Goal: Obtain resource: Obtain resource

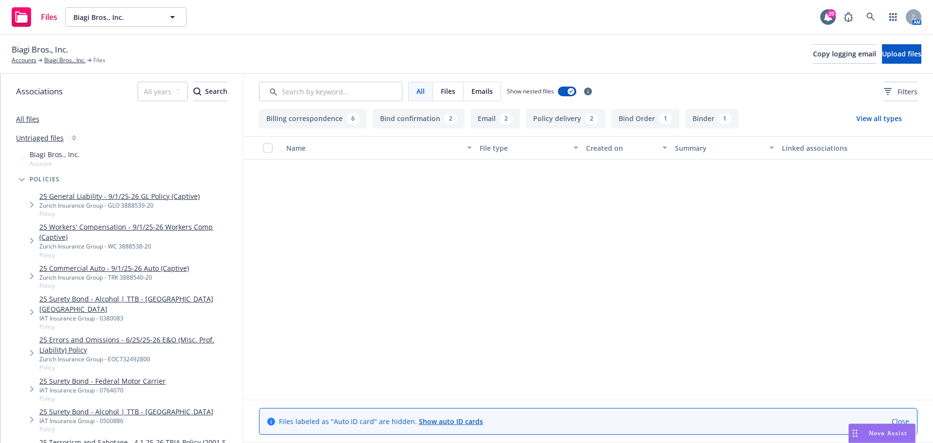
scroll to position [447, 0]
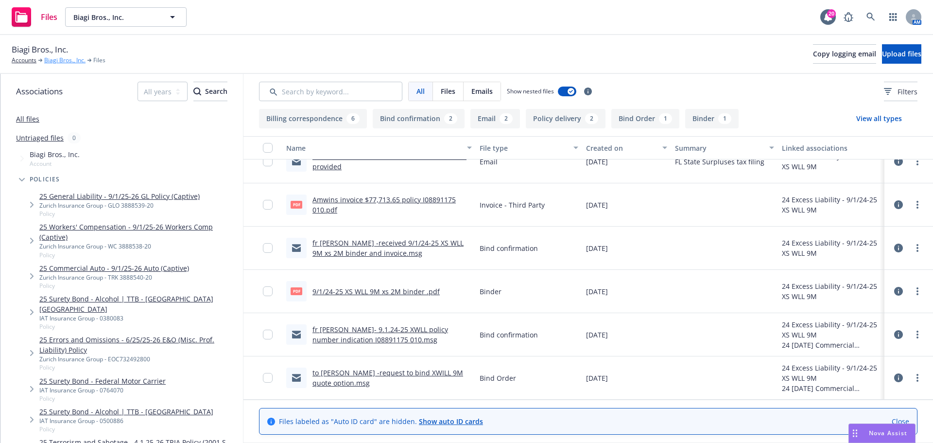
click at [62, 64] on link "Biagi Bros., Inc." at bounding box center [64, 60] width 41 height 9
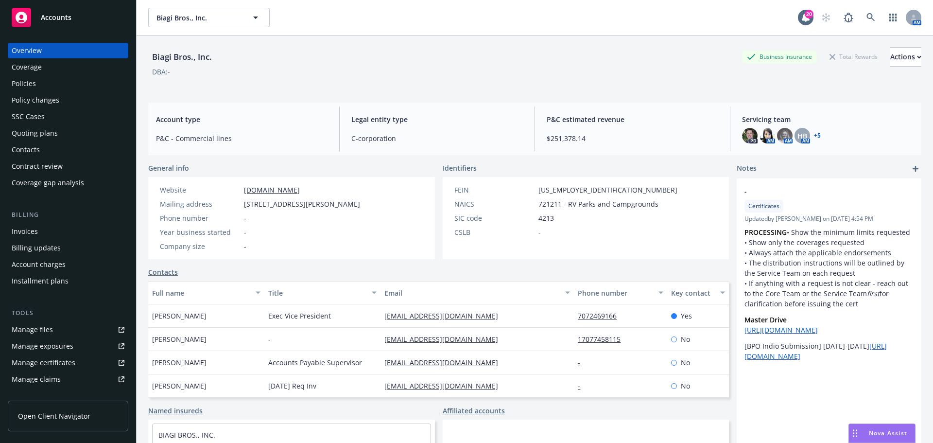
click at [56, 131] on div "Quoting plans" at bounding box center [68, 133] width 113 height 16
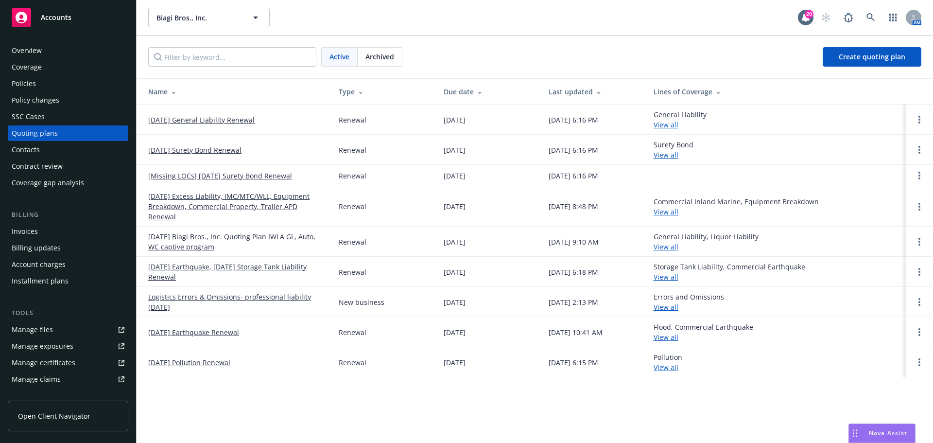
click at [392, 57] on span "Archived" at bounding box center [379, 56] width 29 height 10
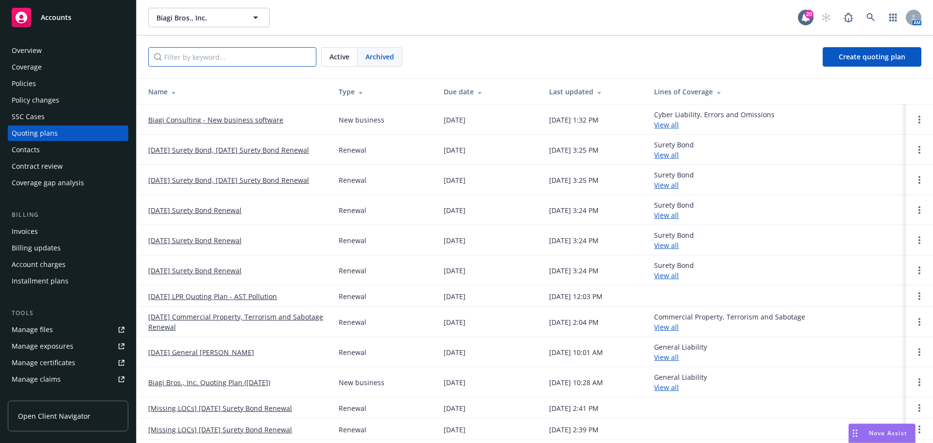
click at [257, 59] on input "Filter by keyword..." at bounding box center [232, 56] width 168 height 19
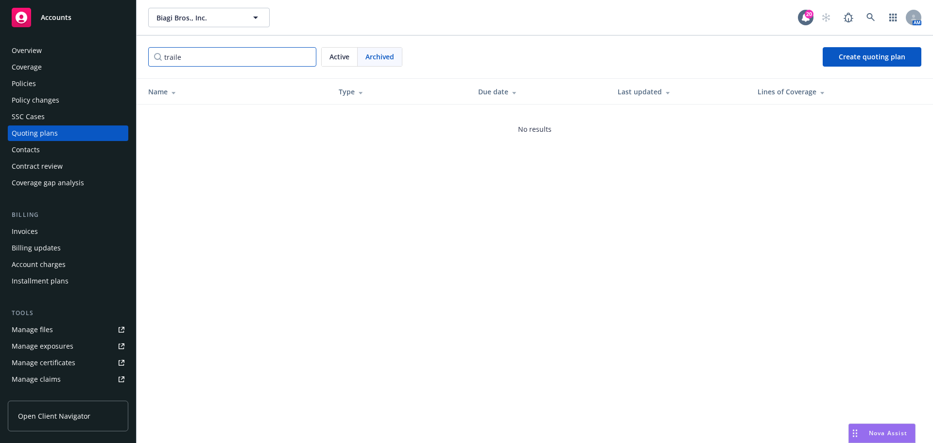
type input "trailer"
drag, startPoint x: 205, startPoint y: 58, endPoint x: 109, endPoint y: 66, distance: 96.0
click at [109, 66] on div "Accounts Overview Coverage Policies Policy changes SSC Cases Quoting plans Cont…" at bounding box center [466, 221] width 933 height 443
type input "A"
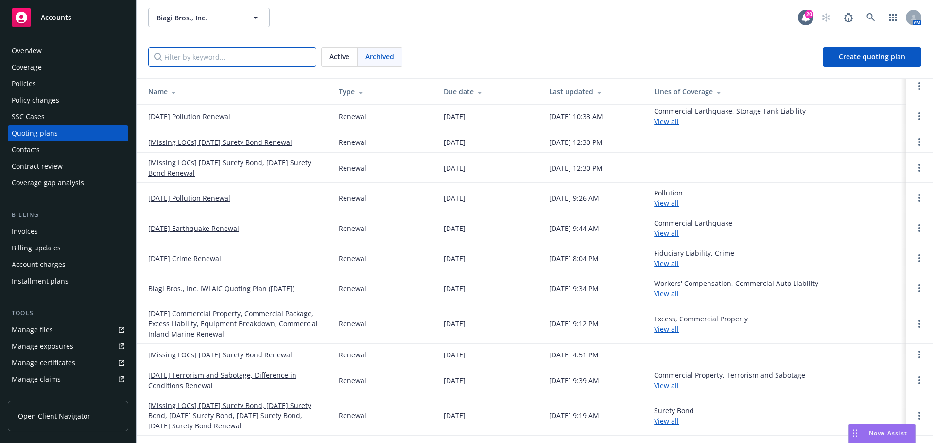
scroll to position [386, 0]
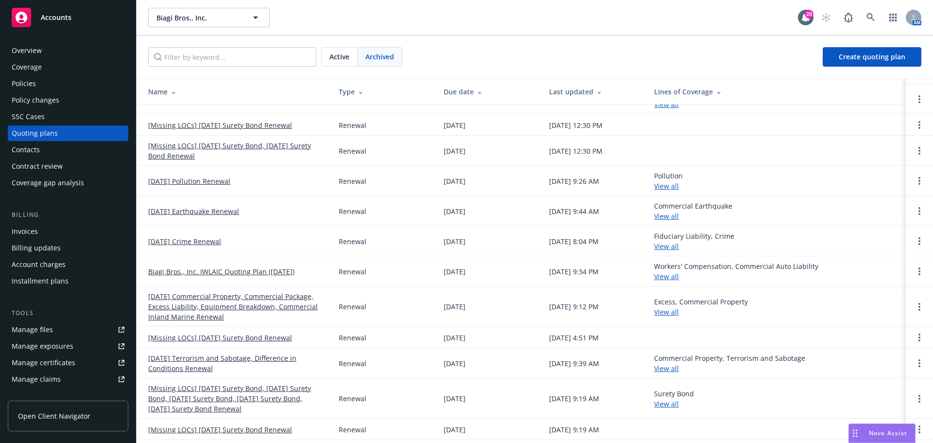
click at [224, 308] on link "09/01/24 Commercial Property, Commercial Package, Excess Liability, Equipment B…" at bounding box center [235, 306] width 175 height 31
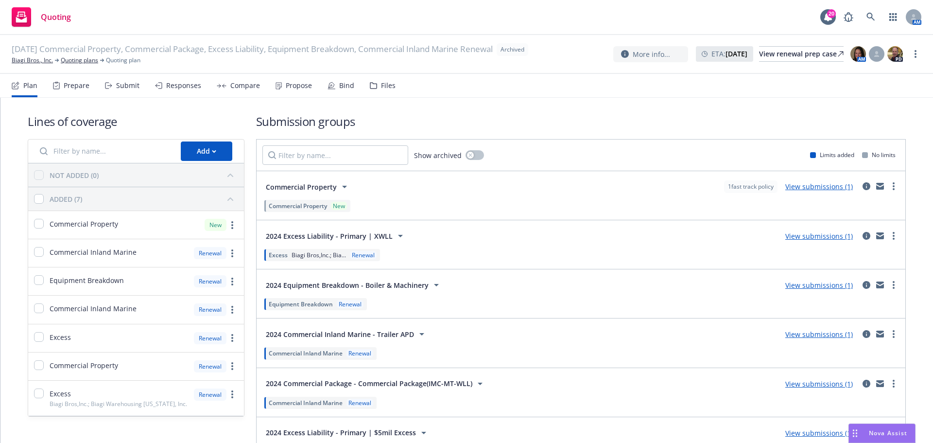
click at [374, 83] on div "Files" at bounding box center [383, 85] width 26 height 23
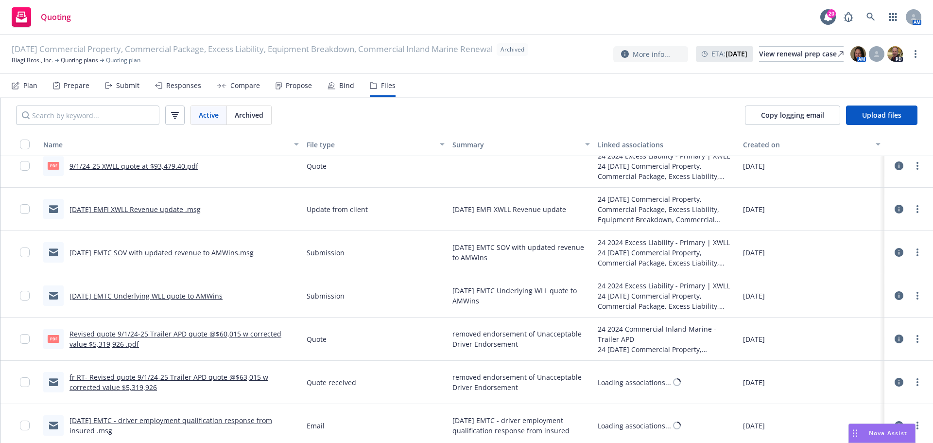
scroll to position [1409, 0]
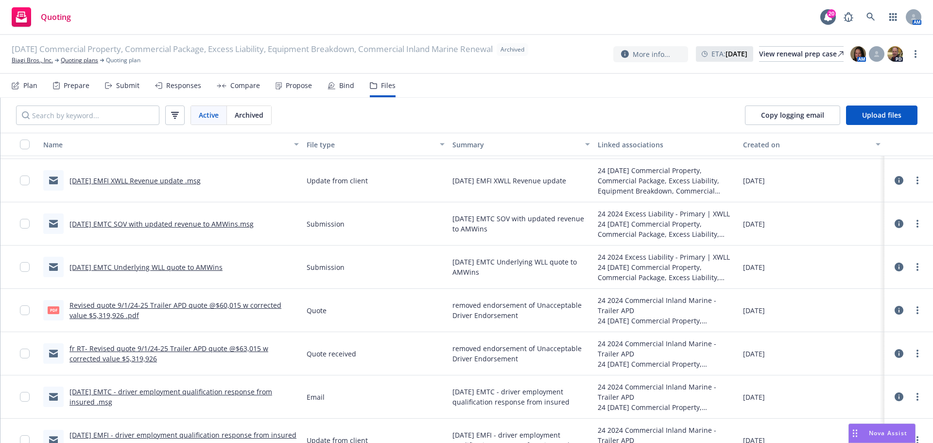
click at [193, 349] on link "fr RT- Revised quote 9/1/24-25 Trailer APD quote @$63,015 w corrected value $5,…" at bounding box center [168, 352] width 199 height 19
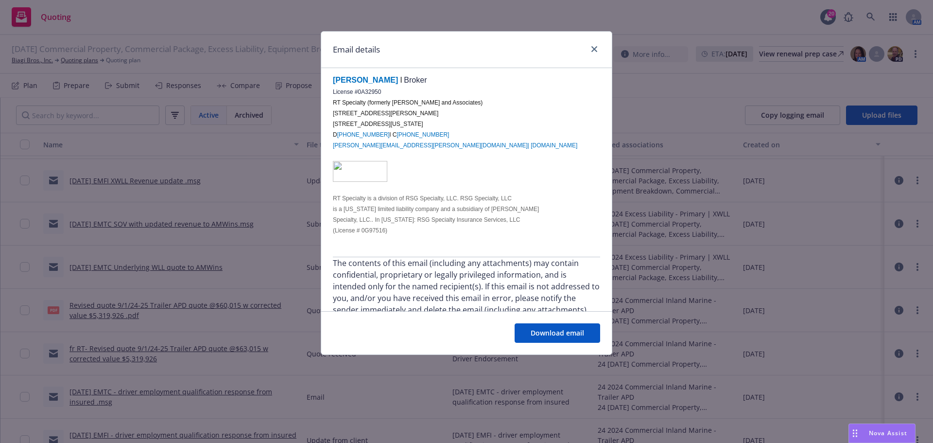
scroll to position [341, 0]
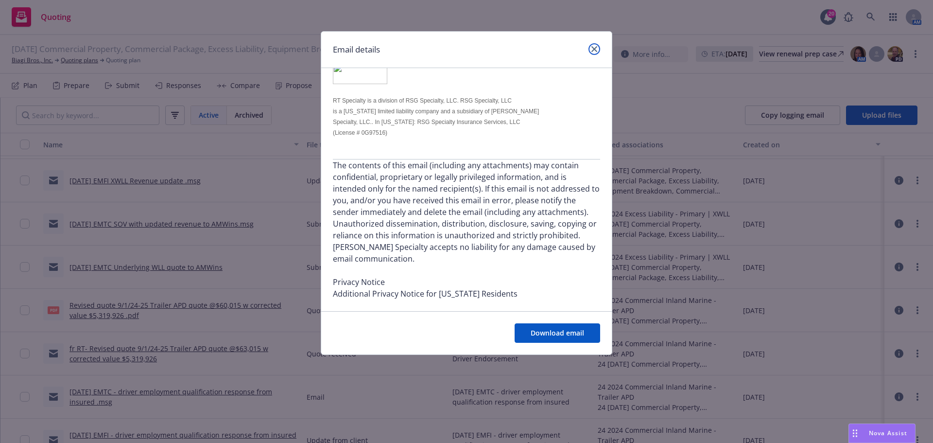
drag, startPoint x: 594, startPoint y: 52, endPoint x: 587, endPoint y: 65, distance: 14.3
click at [594, 52] on link "close" at bounding box center [594, 49] width 12 height 12
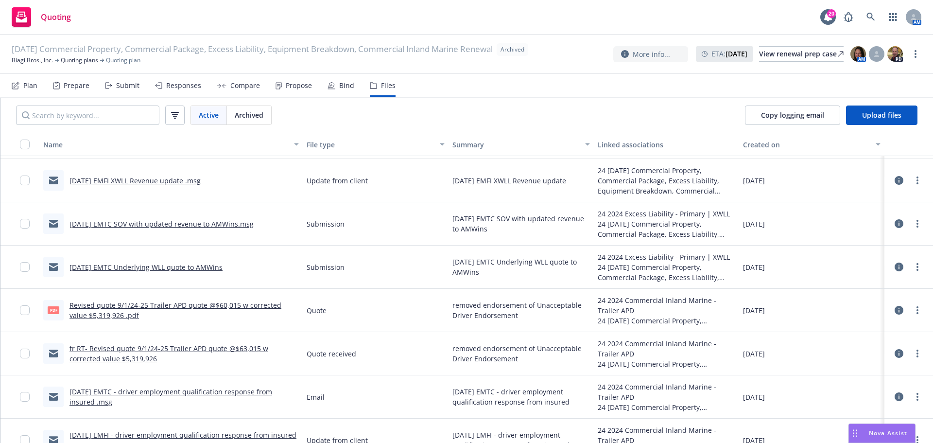
click at [239, 393] on link "8/18/24 EMTC - driver employment qualification response from insured .msg" at bounding box center [170, 396] width 203 height 19
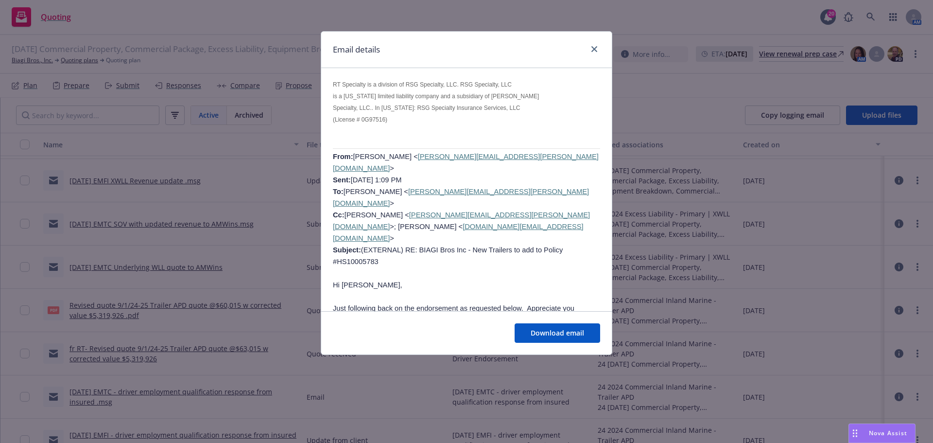
scroll to position [1166, 0]
click at [593, 47] on icon "close" at bounding box center [594, 49] width 6 height 6
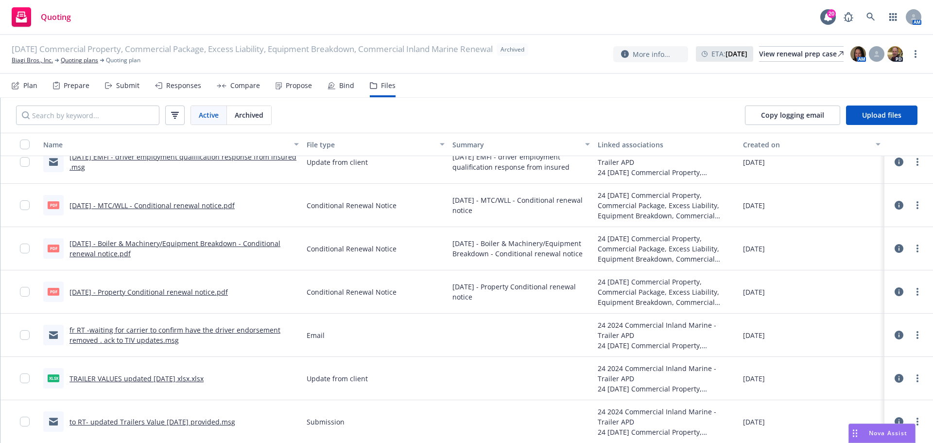
scroll to position [1700, 0]
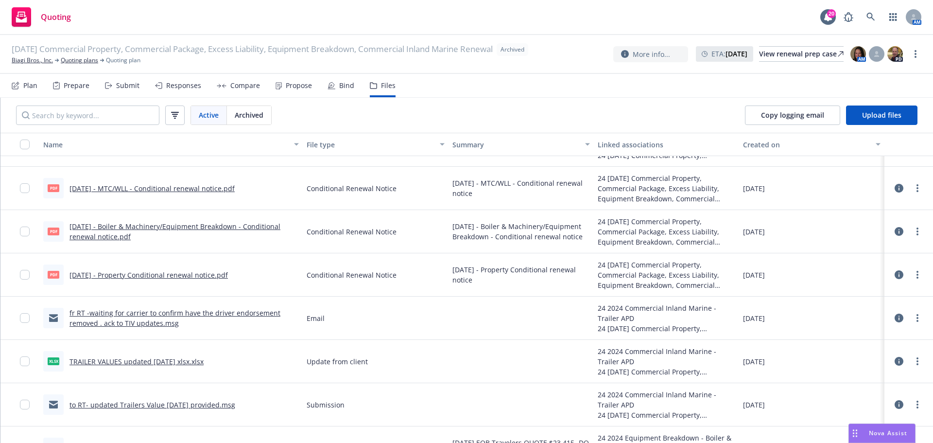
click at [258, 312] on link "fr RT -waiting for carrier to confirm have the driver endorsement removed . ack…" at bounding box center [174, 317] width 211 height 19
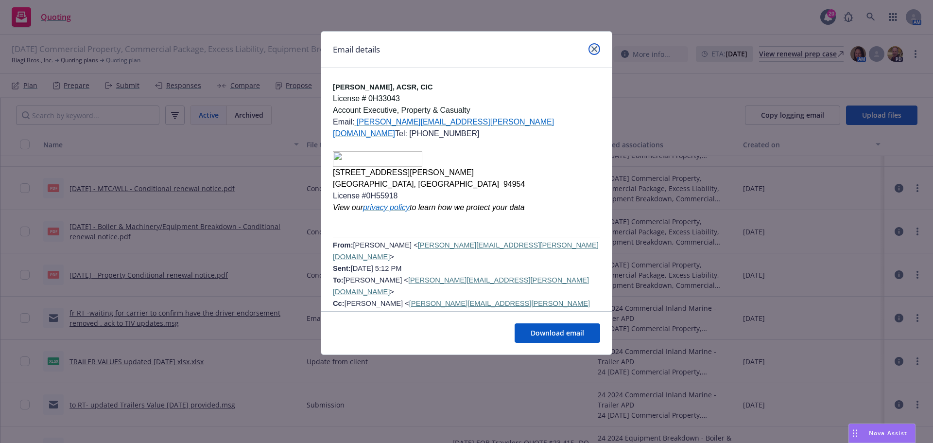
click at [599, 51] on link "close" at bounding box center [594, 49] width 12 height 12
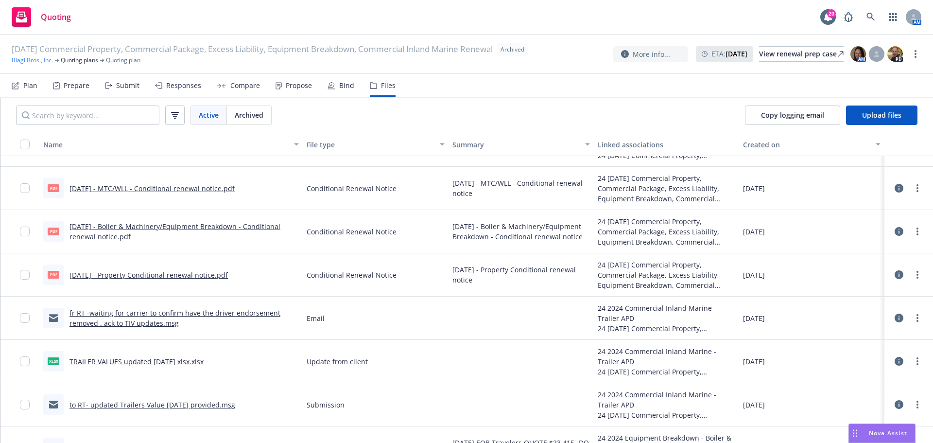
click at [31, 62] on link "Biagi Bros., Inc." at bounding box center [32, 60] width 41 height 9
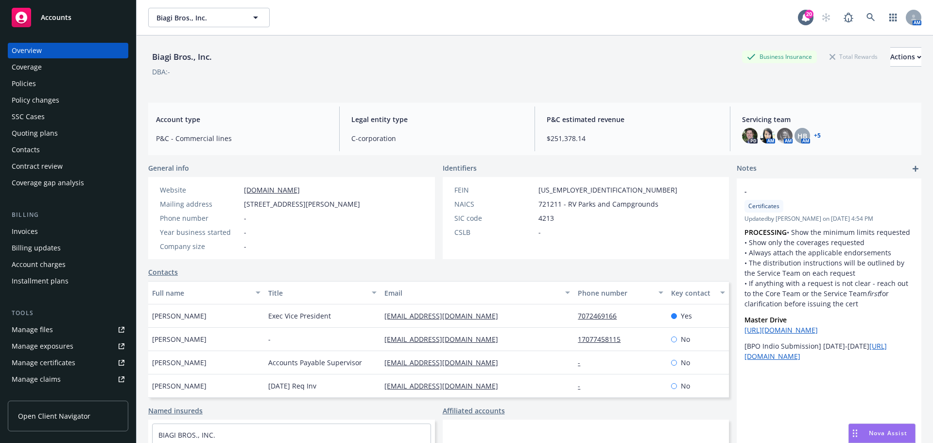
click at [35, 84] on div "Policies" at bounding box center [68, 84] width 113 height 16
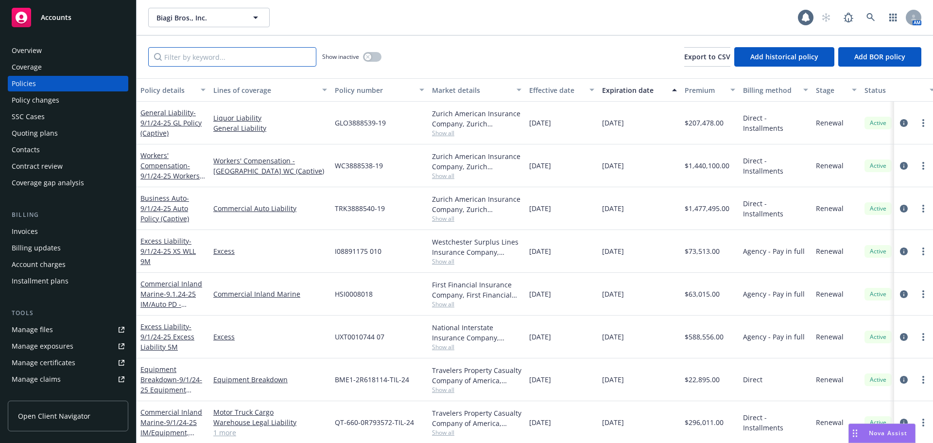
click at [205, 63] on input "Filter by keyword..." at bounding box center [232, 56] width 168 height 19
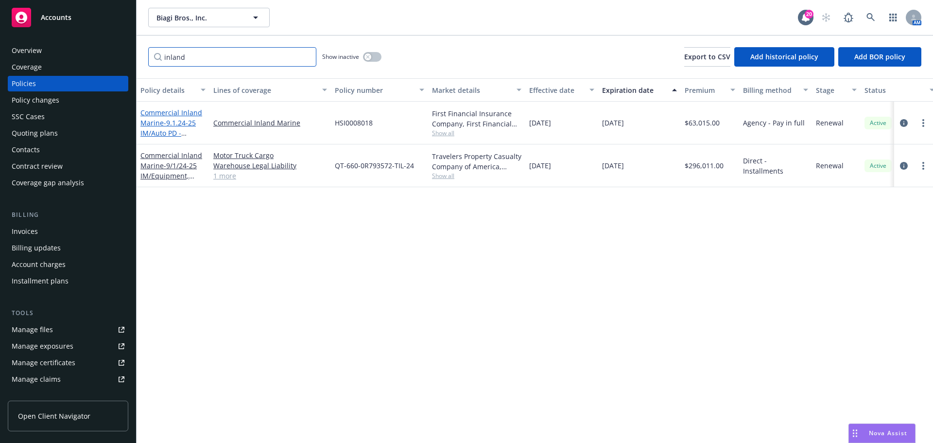
type input "inland"
click at [159, 118] on link "Commercial Inland Marine - 9.1.24-25 IM/Auto PD -Trailers" at bounding box center [171, 128] width 62 height 40
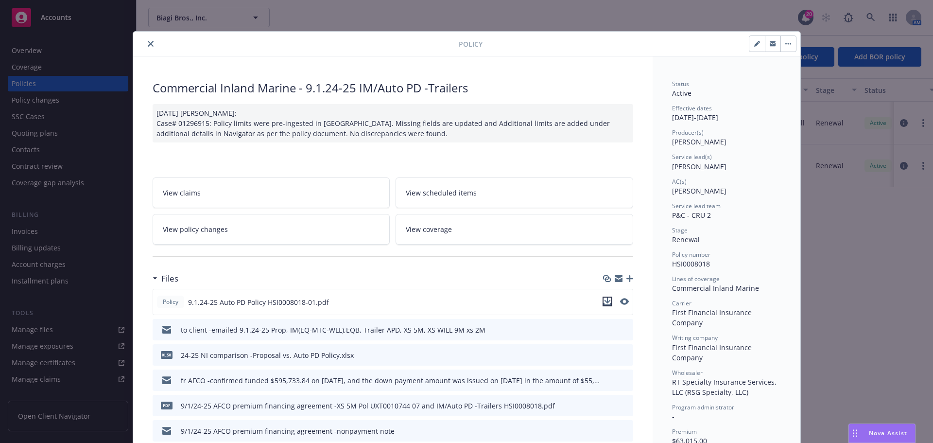
click at [603, 299] on icon "download file" at bounding box center [607, 301] width 8 height 8
drag, startPoint x: 148, startPoint y: 44, endPoint x: 259, endPoint y: 119, distance: 134.7
click at [148, 44] on icon "close" at bounding box center [151, 44] width 6 height 6
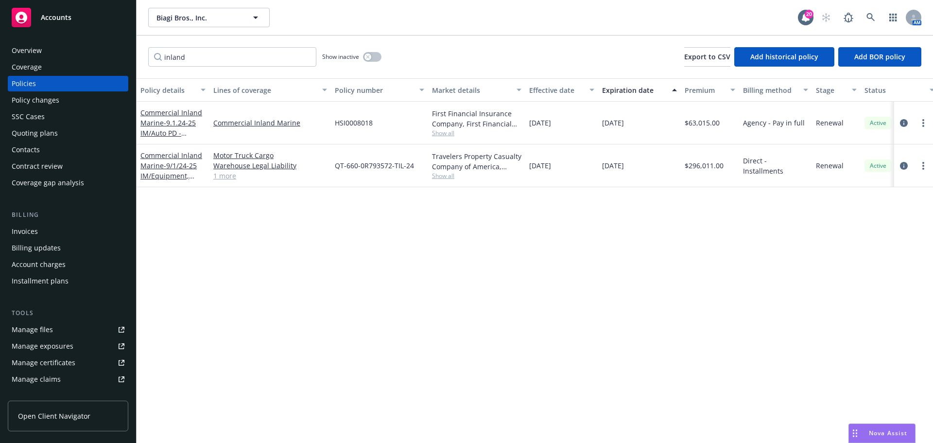
drag, startPoint x: 82, startPoint y: 132, endPoint x: 97, endPoint y: 131, distance: 15.1
click at [82, 132] on div "Quoting plans" at bounding box center [68, 133] width 113 height 16
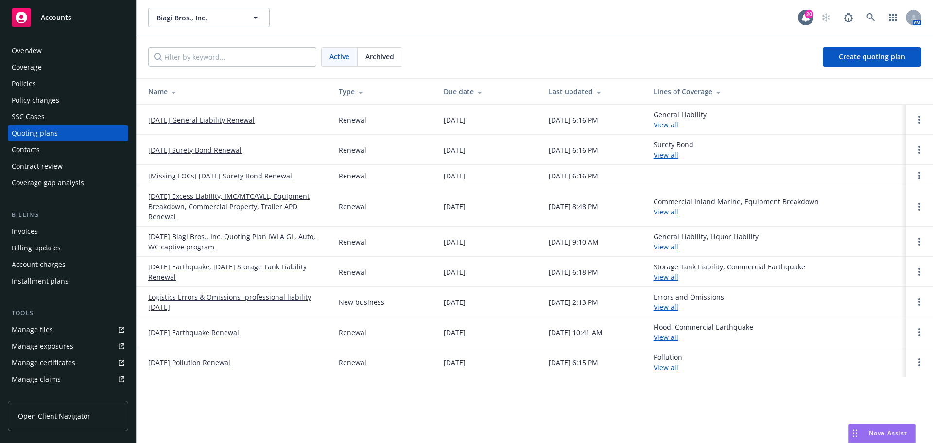
click at [264, 231] on link "9/1/25 Biagi Bros., Inc. Quoting Plan IWLA GL, Auto, WC captive program" at bounding box center [235, 241] width 175 height 20
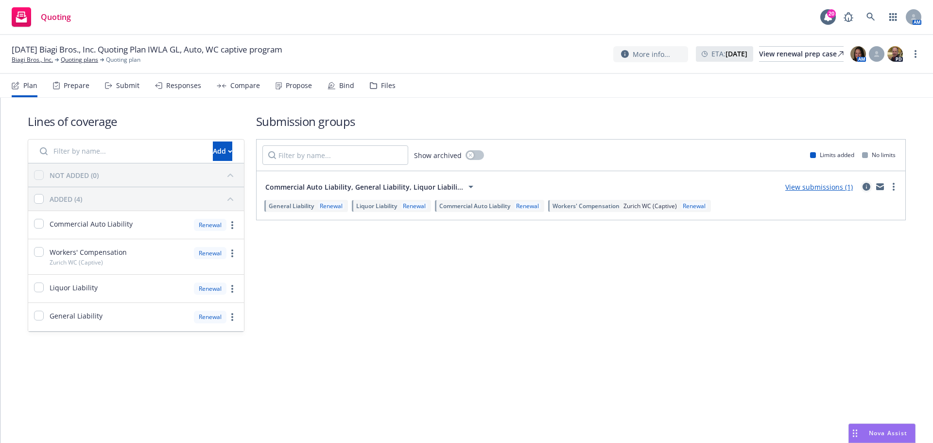
click at [864, 184] on icon "circleInformation" at bounding box center [866, 187] width 8 height 8
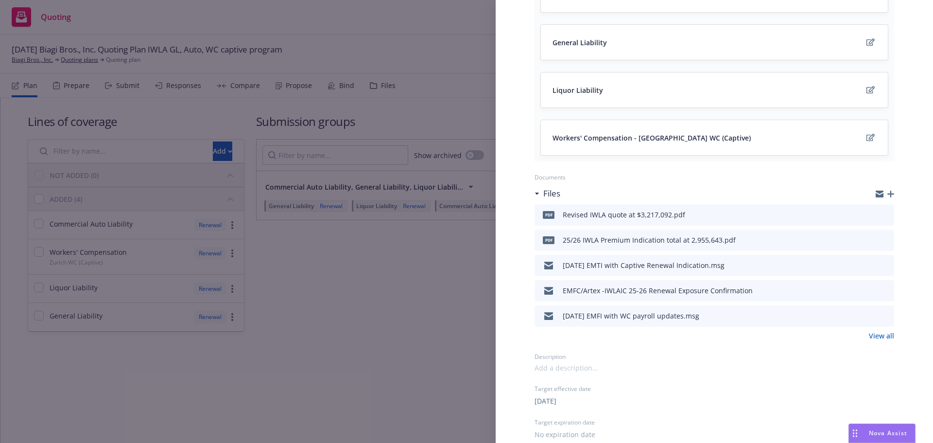
scroll to position [194, 0]
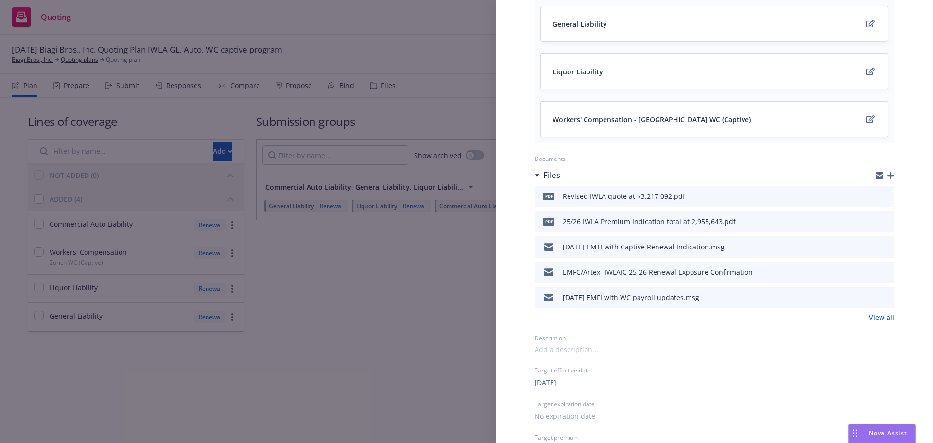
click at [881, 318] on link "View all" at bounding box center [881, 317] width 25 height 10
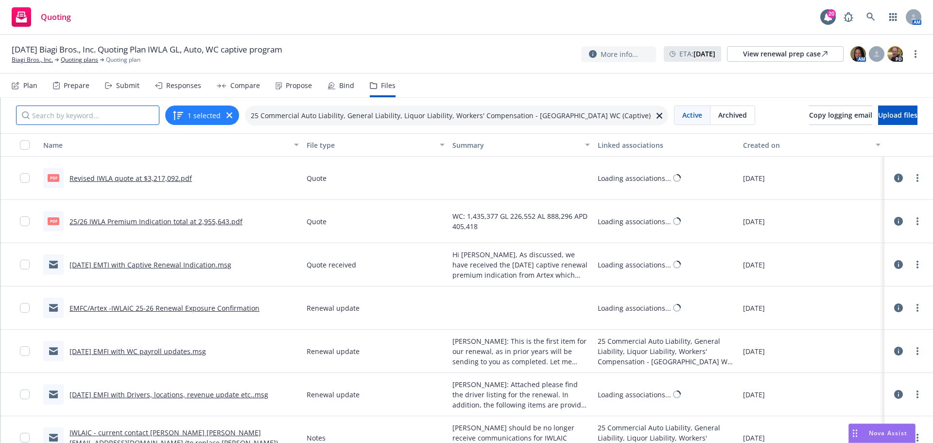
drag, startPoint x: 85, startPoint y: 109, endPoint x: 83, endPoint y: 118, distance: 9.3
click at [85, 109] on input "Search by keyword..." at bounding box center [87, 114] width 143 height 19
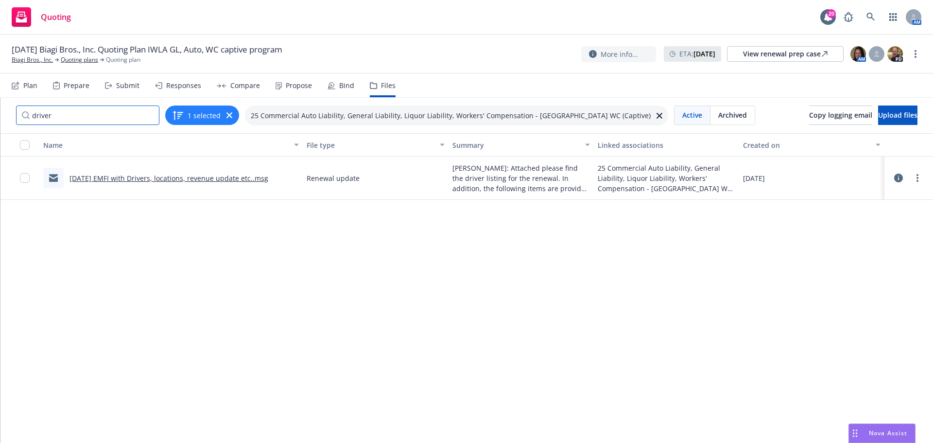
type input "driver"
click at [145, 174] on link "[DATE] EMFI with Drivers, locations, revenue update etc..msg" at bounding box center [168, 177] width 199 height 9
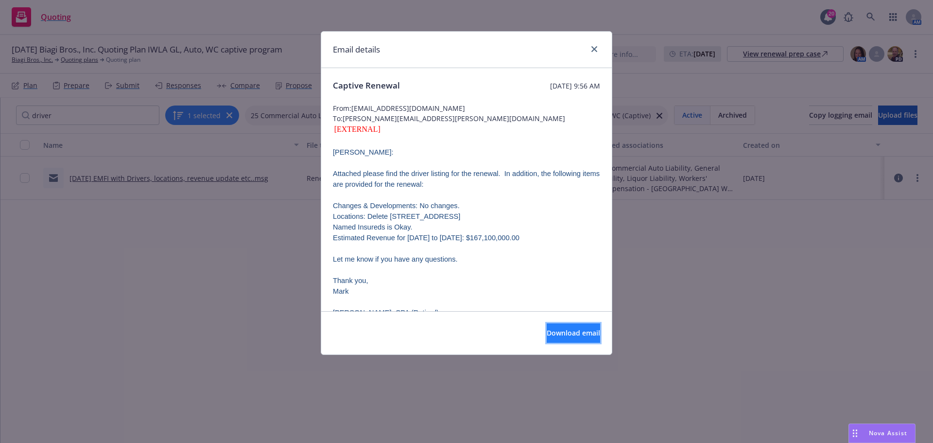
click at [556, 333] on span "Download email" at bounding box center [573, 332] width 53 height 9
